Goal: Find specific fact: Find specific page/section

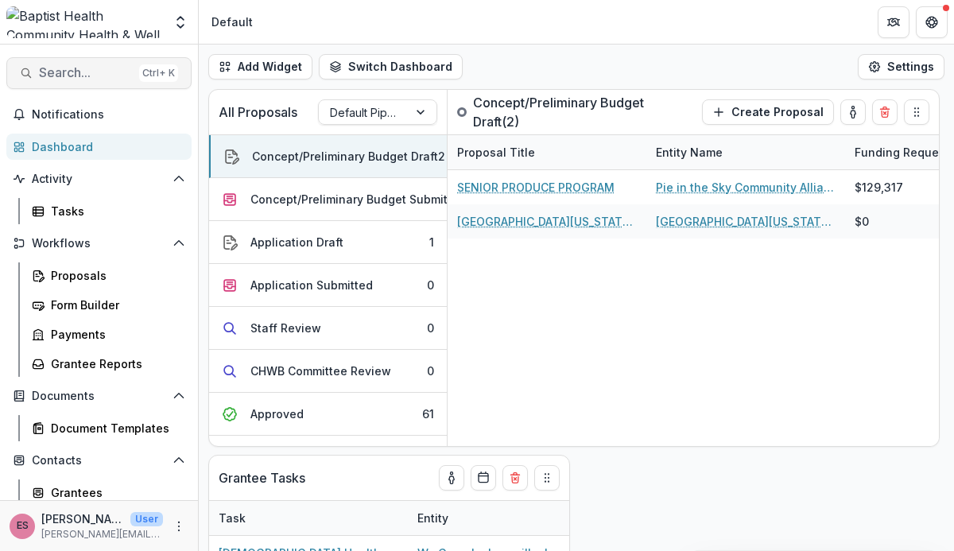
click at [72, 77] on span "Search..." at bounding box center [86, 72] width 94 height 15
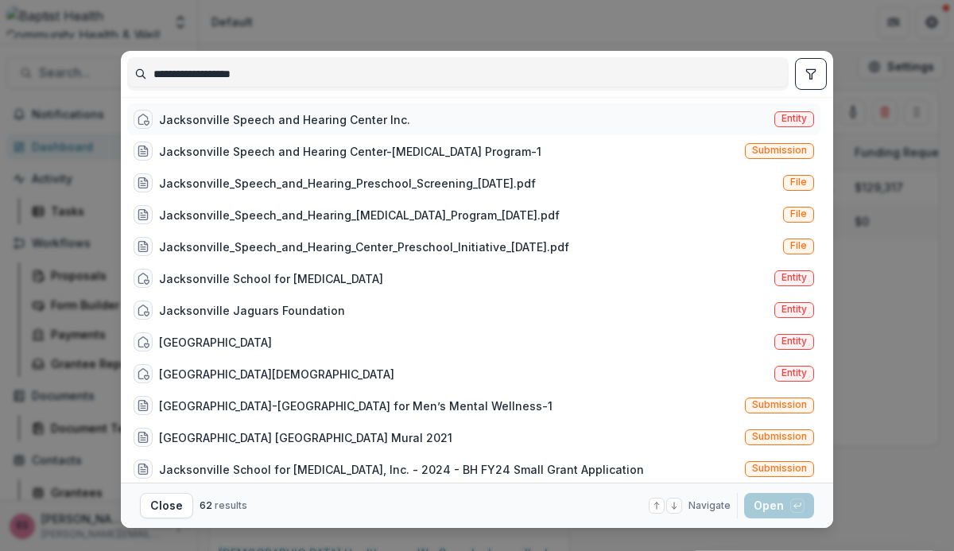
type input "**********"
click at [203, 122] on div "Jacksonville Speech and Hearing Center Inc." at bounding box center [284, 119] width 251 height 17
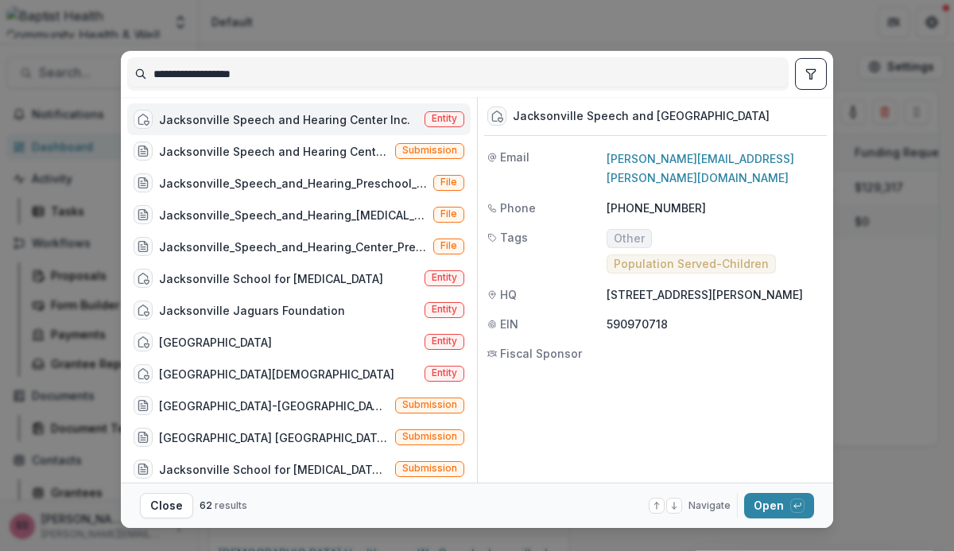
click at [603, 286] on div "HQ" at bounding box center [546, 294] width 119 height 17
drag, startPoint x: 606, startPoint y: 250, endPoint x: 726, endPoint y: 251, distance: 120.0
click at [726, 286] on p "[STREET_ADDRESS][PERSON_NAME]" at bounding box center [714, 294] width 217 height 17
copy p "[STREET_ADDRESS][PERSON_NAME]"
drag, startPoint x: 602, startPoint y: 250, endPoint x: 724, endPoint y: 250, distance: 121.6
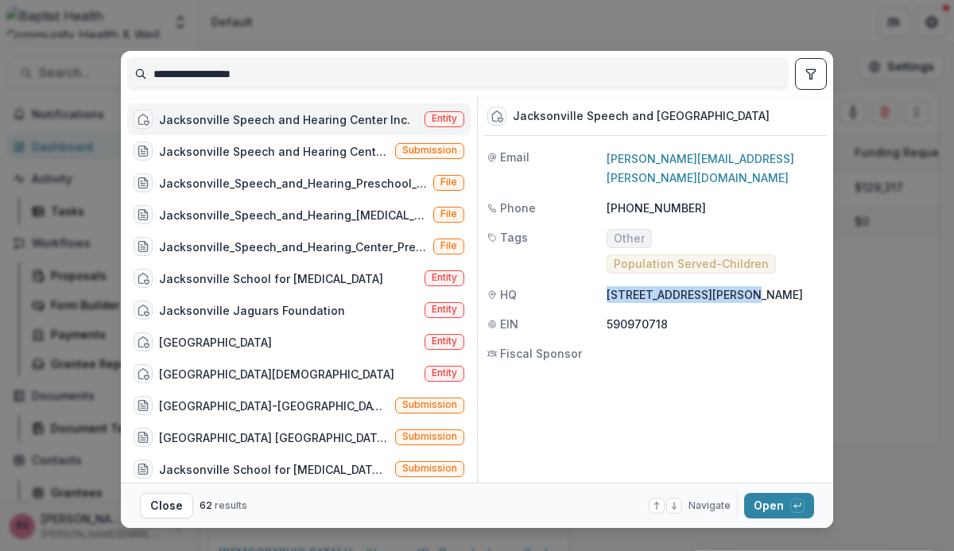
click at [724, 286] on div "HQ [STREET_ADDRESS][PERSON_NAME]" at bounding box center [655, 294] width 342 height 17
copy div "[STREET_ADDRESS][PERSON_NAME]"
